Goal: Transaction & Acquisition: Purchase product/service

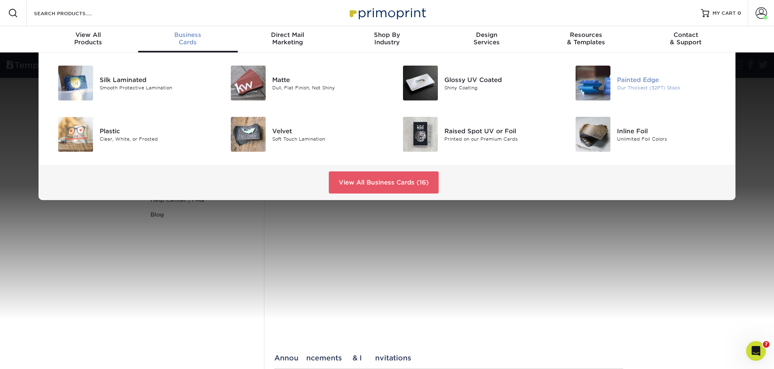
click at [632, 75] on div "Painted Edge" at bounding box center [671, 79] width 109 height 9
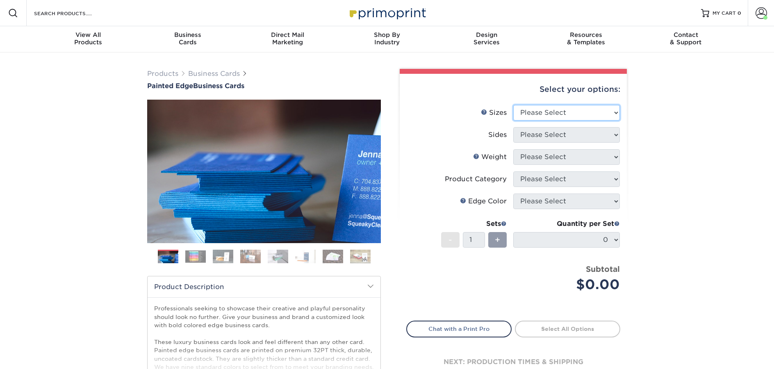
click at [549, 114] on select "Please Select 2" x 3.5" - Standard 2.125" x 3.375" - European 2.5" x 2.5" - Squ…" at bounding box center [566, 113] width 107 height 16
click at [115, 83] on div "Products Business Cards Painted Edge Business Cards Previous Next" at bounding box center [387, 271] width 774 height 438
drag, startPoint x: 127, startPoint y: 86, endPoint x: 254, endPoint y: 84, distance: 126.7
click at [254, 84] on div "Products Business Cards Painted Edge Business Cards Previous Next" at bounding box center [387, 271] width 774 height 438
copy h1 "Painted Edge Business Cards"
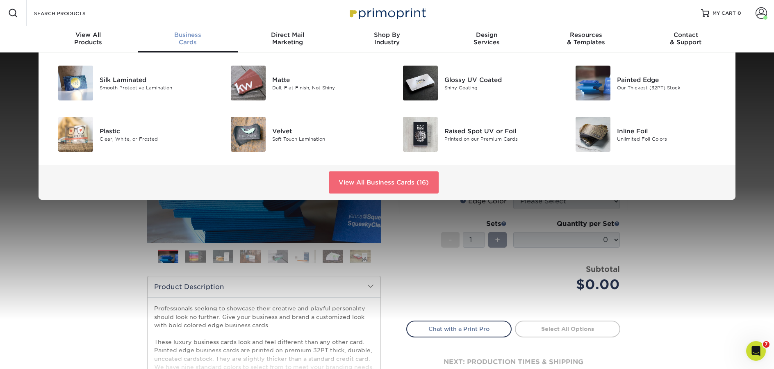
click at [351, 191] on link "View All Business Cards (16)" at bounding box center [384, 182] width 110 height 22
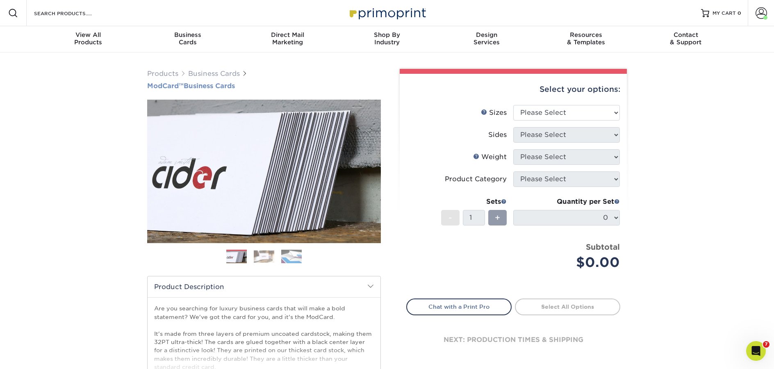
drag, startPoint x: 125, startPoint y: 84, endPoint x: 248, endPoint y: 84, distance: 123.0
click at [248, 84] on div "Products Business Cards ModCard™ Business Cards Previous Next" at bounding box center [387, 271] width 774 height 438
copy h1 "ModCard™ Business Cards"
click at [562, 112] on select "Please Select 1.5" x 3.5" - Mini 1.75" x 3.5" - Mini 2" x 2" - Square 2" x 3" -…" at bounding box center [566, 113] width 107 height 16
select select "2.12x3.38"
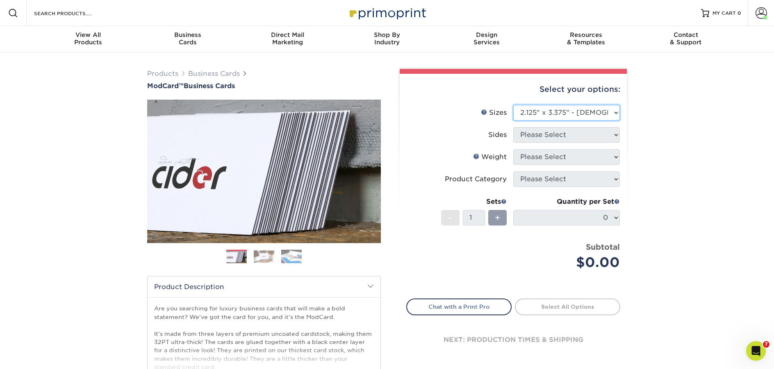
click at [513, 105] on select "Please Select 1.5" x 3.5" - Mini 1.75" x 3.5" - Mini 2" x 2" - Square 2" x 3" -…" at bounding box center [566, 113] width 107 height 16
click at [516, 112] on select "Please Select 1.5" x 3.5" - Mini 1.75" x 3.5" - Mini 2" x 2" - Square 2" x 3" -…" at bounding box center [566, 113] width 107 height 16
click at [513, 105] on select "Please Select 1.5" x 3.5" - Mini 1.75" x 3.5" - Mini 2" x 2" - Square 2" x 3" -…" at bounding box center [566, 113] width 107 height 16
click at [392, 22] on link at bounding box center [387, 13] width 82 height 66
